Goal: Task Accomplishment & Management: Manage account settings

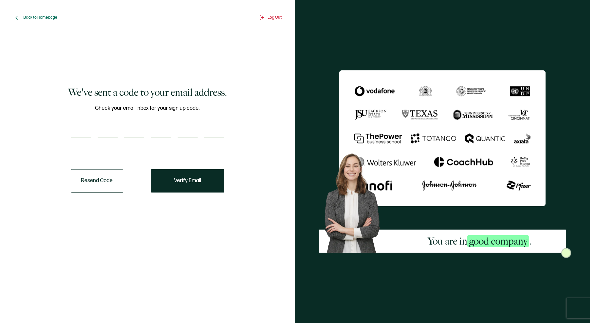
click at [87, 176] on button "Resend Code" at bounding box center [97, 180] width 52 height 23
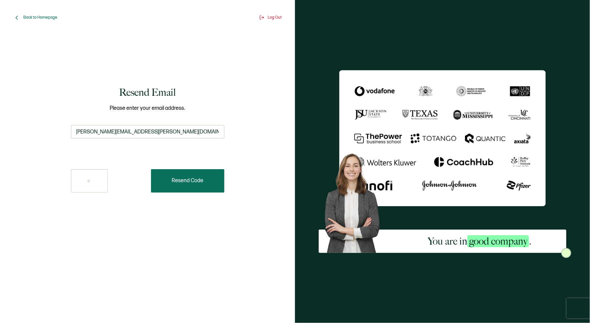
click at [185, 183] on span "Resend Code" at bounding box center [188, 180] width 32 height 5
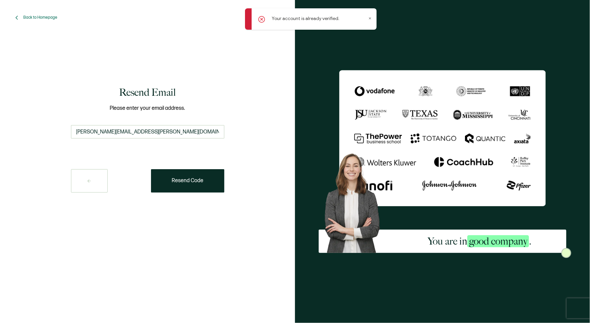
click at [140, 10] on div "Back to Homepage Log Out Resend Email Please enter your email address. [PERSON_…" at bounding box center [147, 161] width 295 height 323
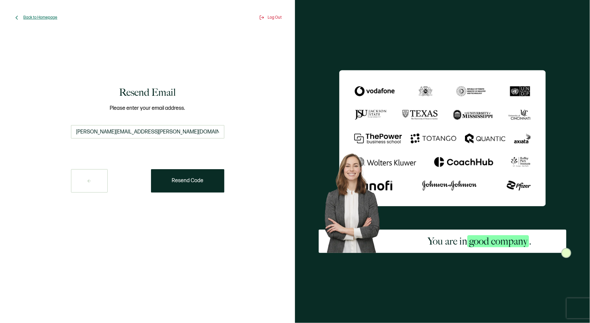
click at [28, 18] on span "Back to Homepage" at bounding box center [40, 17] width 34 height 5
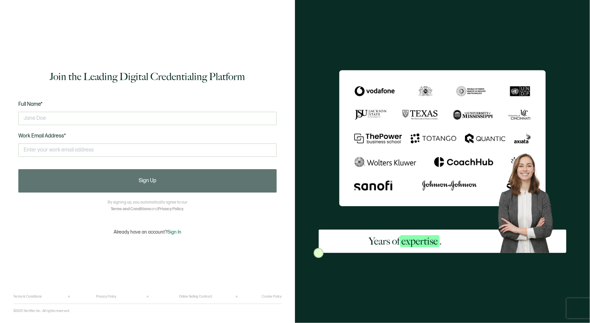
click at [172, 230] on span "Sign In" at bounding box center [174, 232] width 14 height 6
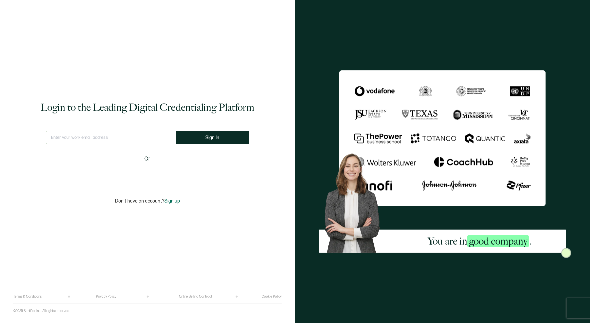
click at [51, 136] on input "text" at bounding box center [111, 137] width 130 height 13
type input "[PERSON_NAME][EMAIL_ADDRESS][PERSON_NAME][DOMAIN_NAME]"
click at [219, 134] on button "Sign In" at bounding box center [212, 137] width 73 height 13
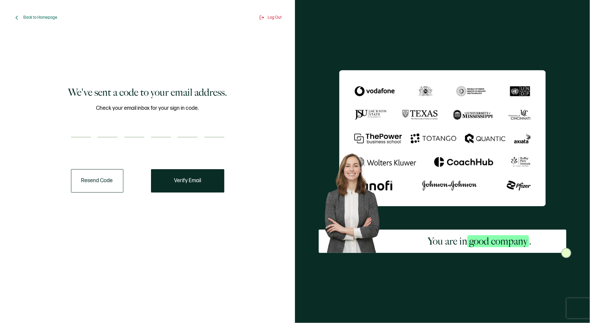
click at [90, 178] on button "Resend Code" at bounding box center [97, 180] width 52 height 23
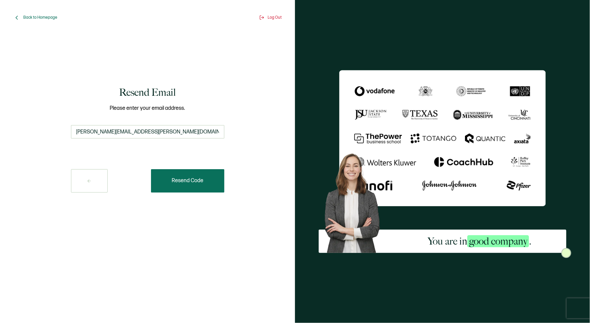
click at [200, 178] on span "Resend Code" at bounding box center [188, 180] width 32 height 5
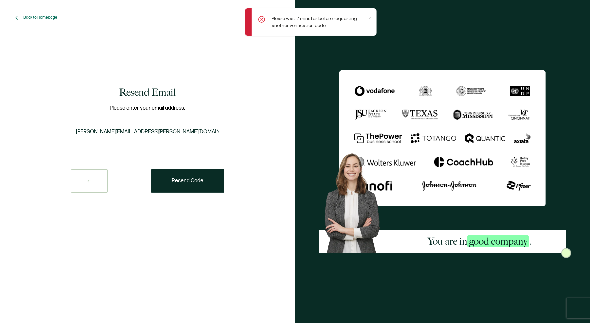
click at [370, 17] on icon at bounding box center [370, 18] width 3 height 3
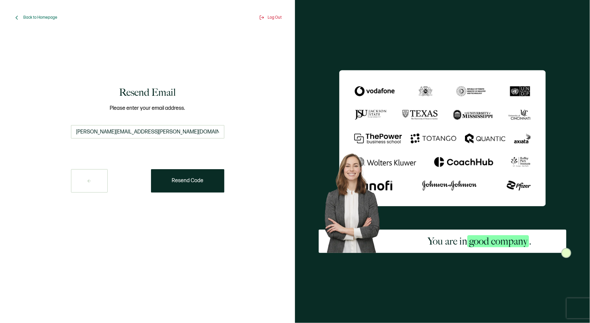
click at [88, 175] on button at bounding box center [89, 180] width 37 height 23
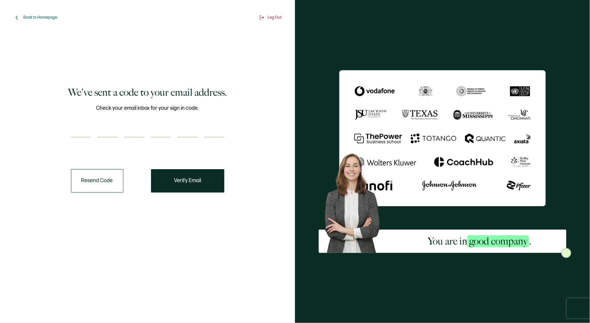
click at [85, 130] on input "number" at bounding box center [81, 130] width 20 height 13
type input "8"
type input "9"
type input "2"
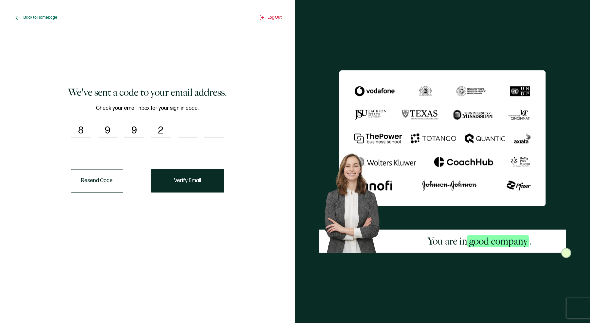
type input "7"
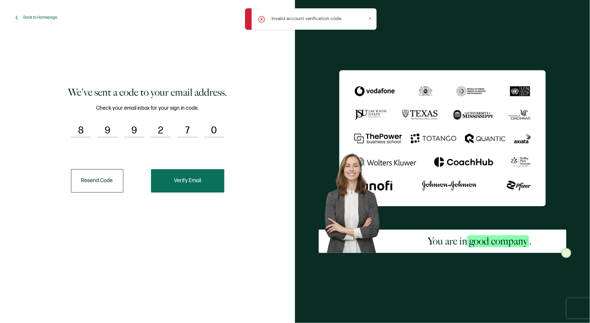
type input "0"
click at [184, 181] on span "Verify Email" at bounding box center [187, 180] width 27 height 5
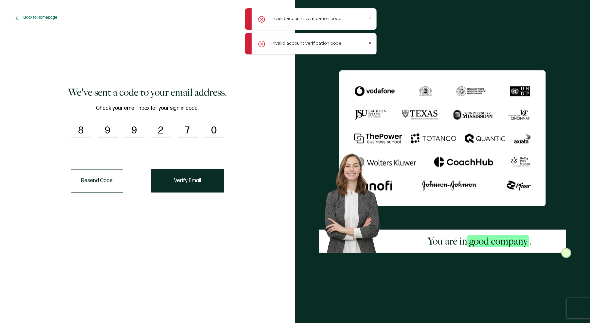
click at [369, 42] on icon at bounding box center [370, 42] width 3 height 3
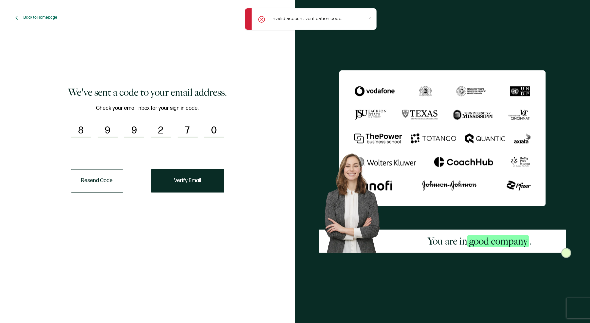
click at [371, 18] on icon at bounding box center [370, 18] width 3 height 3
